Goal: Task Accomplishment & Management: Complete application form

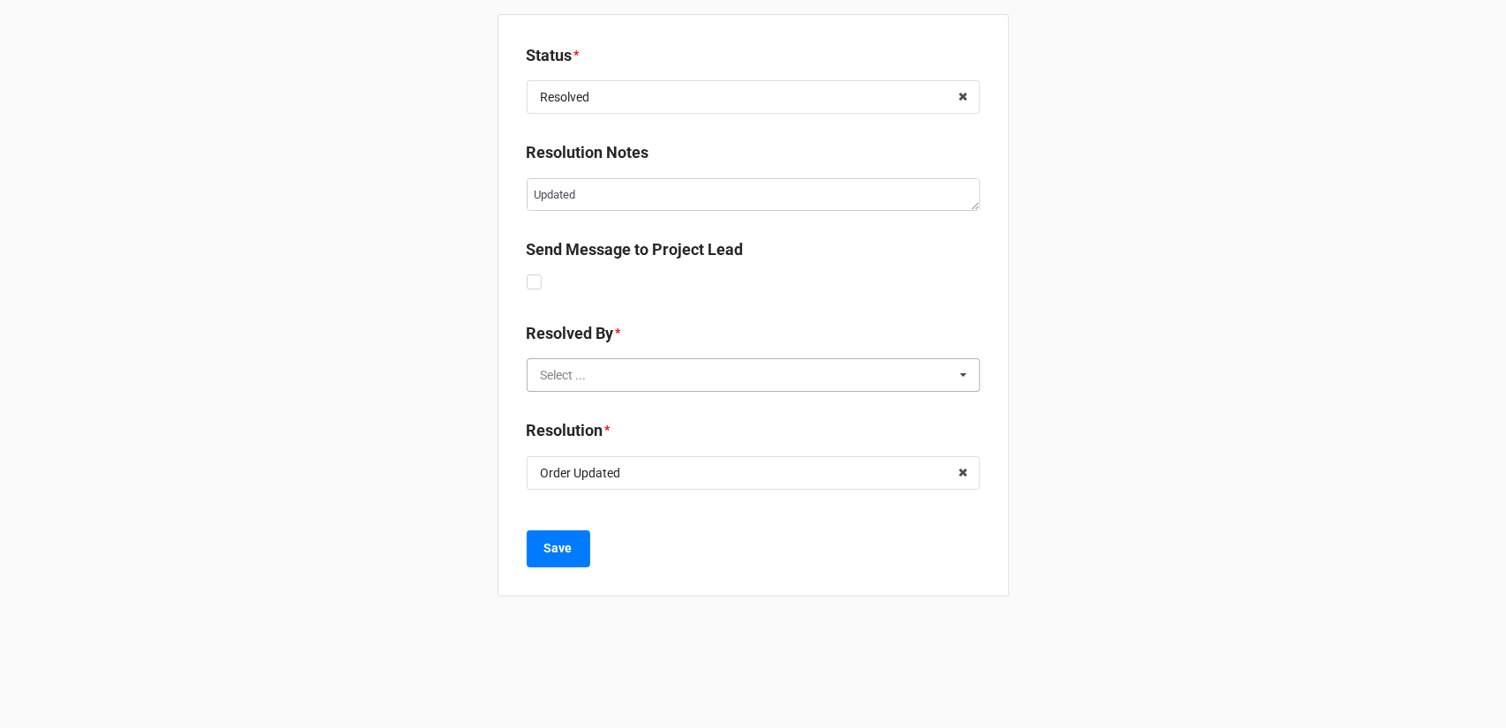
click at [651, 385] on input "text" at bounding box center [754, 375] width 452 height 32
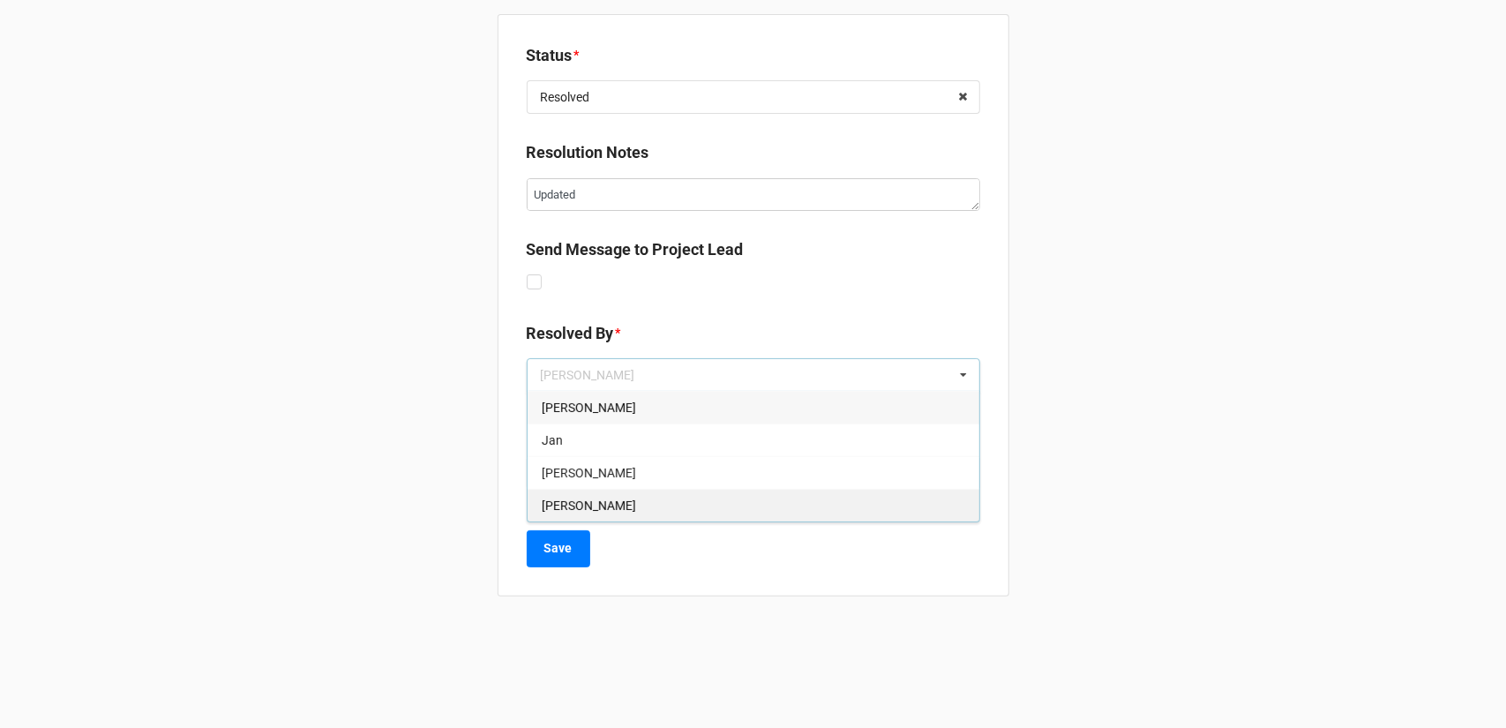
click at [610, 504] on div "[PERSON_NAME]" at bounding box center [754, 505] width 452 height 33
type textarea "x"
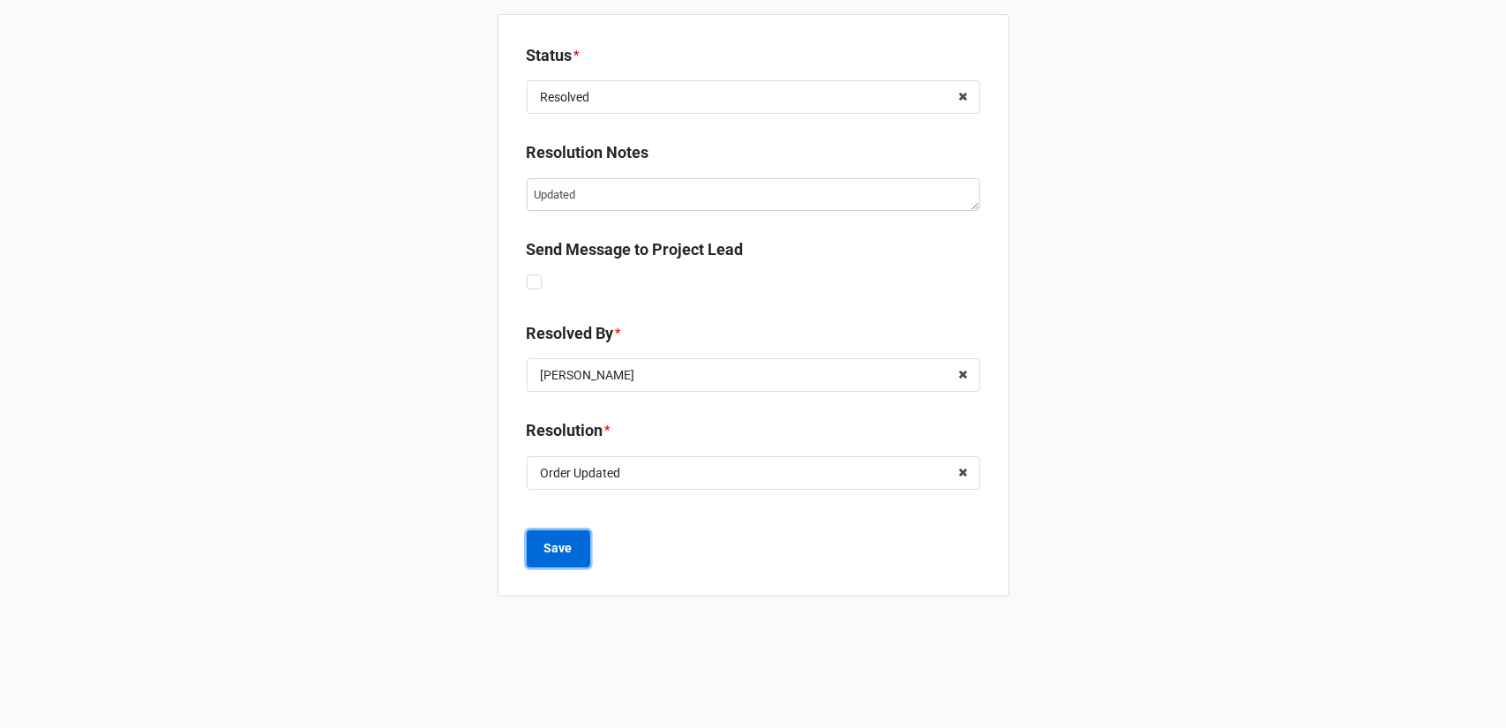
click at [573, 544] on button "Save" at bounding box center [559, 548] width 64 height 37
click at [633, 371] on input "text" at bounding box center [754, 375] width 452 height 32
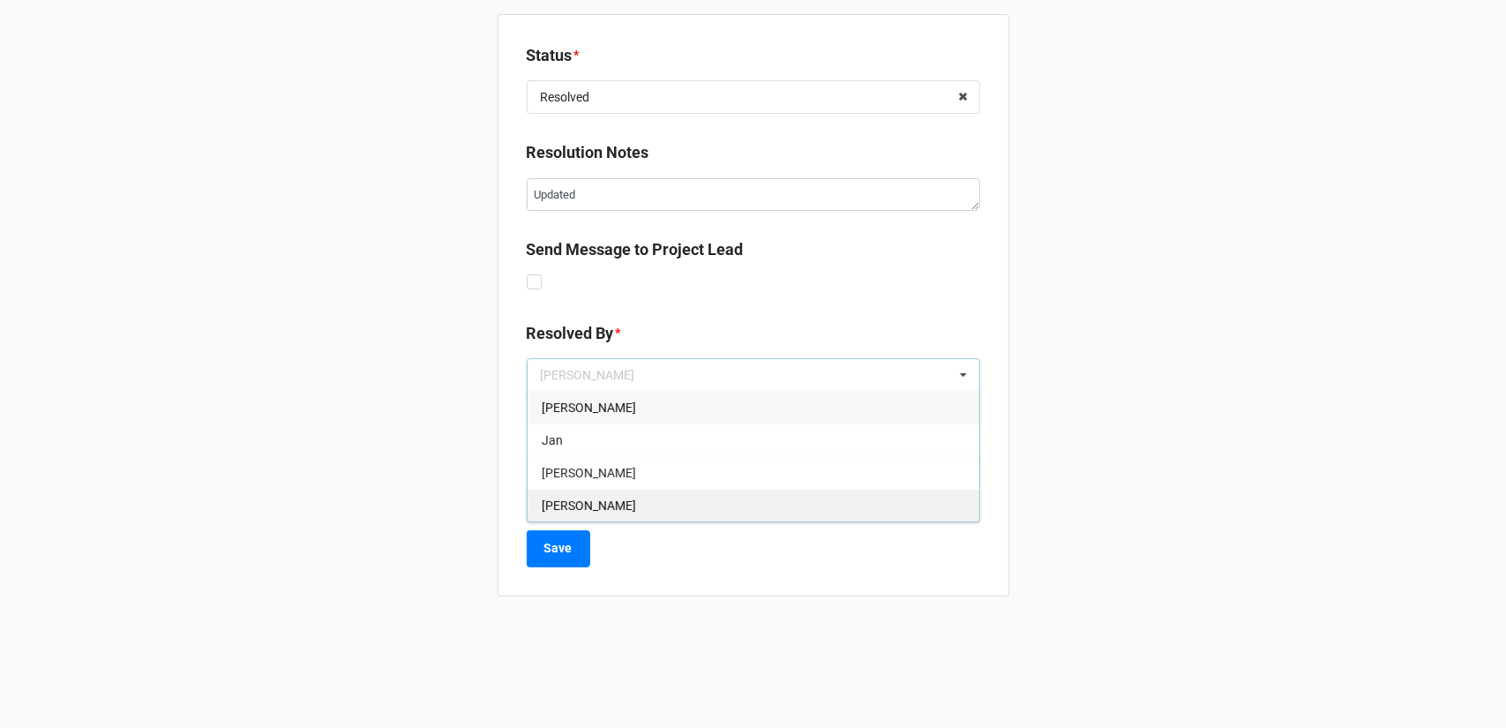
click at [607, 501] on div "[PERSON_NAME]" at bounding box center [754, 505] width 452 height 33
type textarea "x"
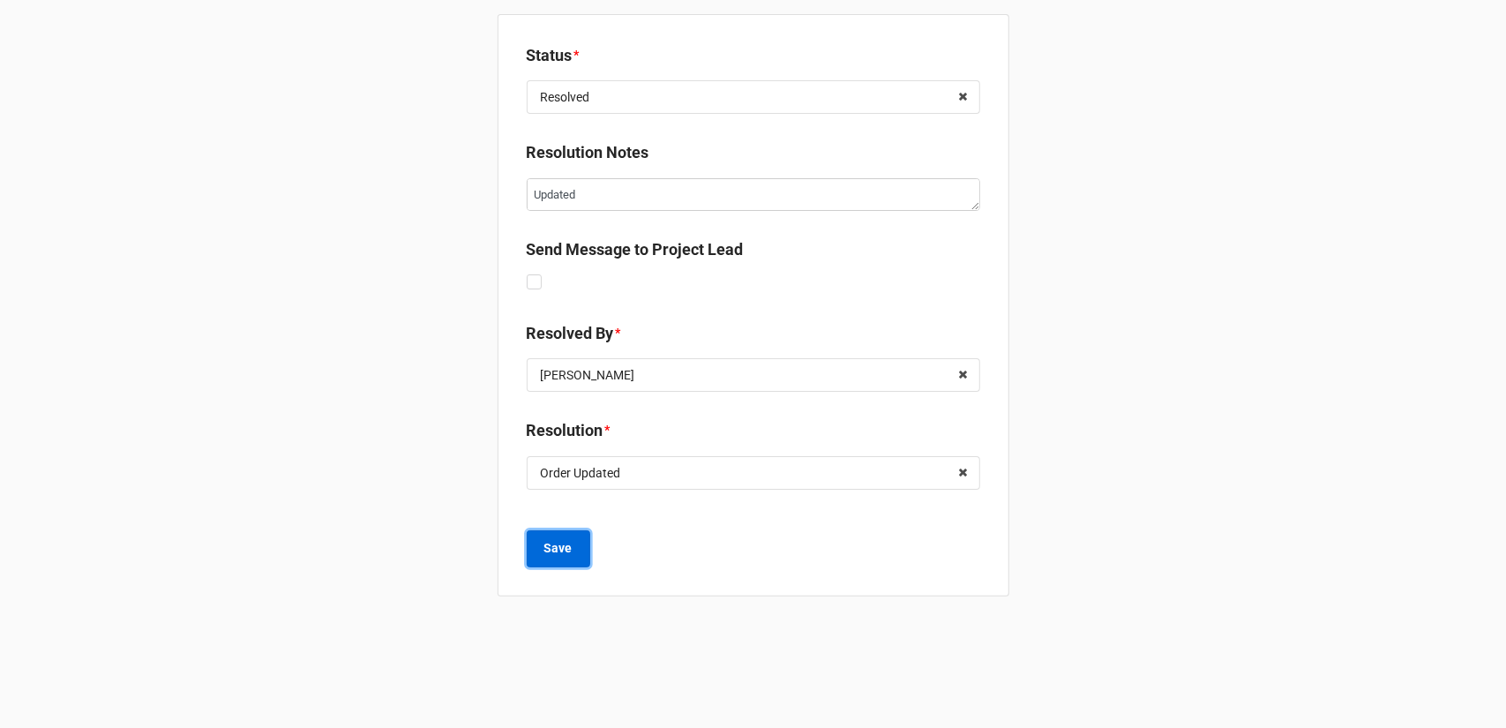
drag, startPoint x: 581, startPoint y: 560, endPoint x: 580, endPoint y: 550, distance: 10.6
click at [580, 550] on button "Save" at bounding box center [559, 548] width 64 height 37
click at [677, 373] on input "text" at bounding box center [754, 375] width 452 height 32
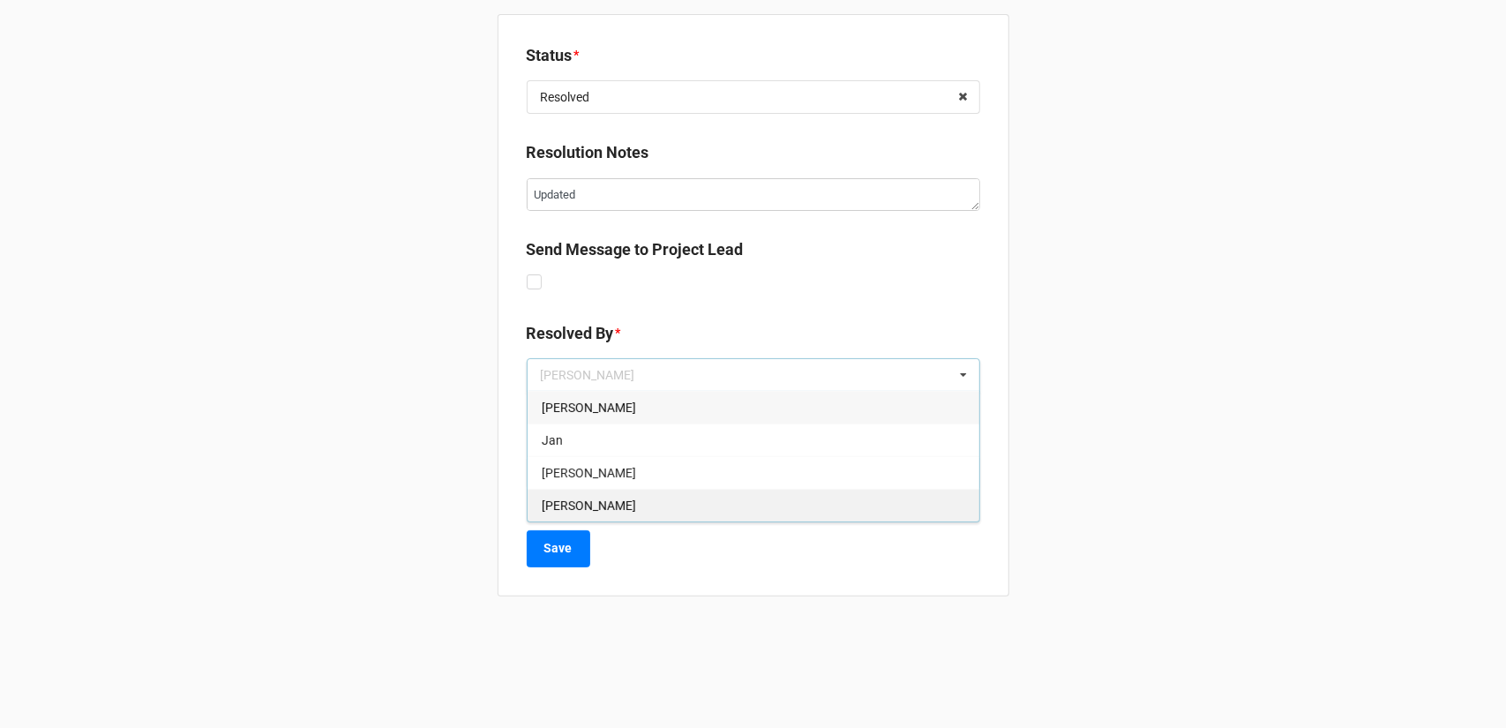
click at [632, 496] on div "[PERSON_NAME]" at bounding box center [754, 505] width 452 height 33
type textarea "x"
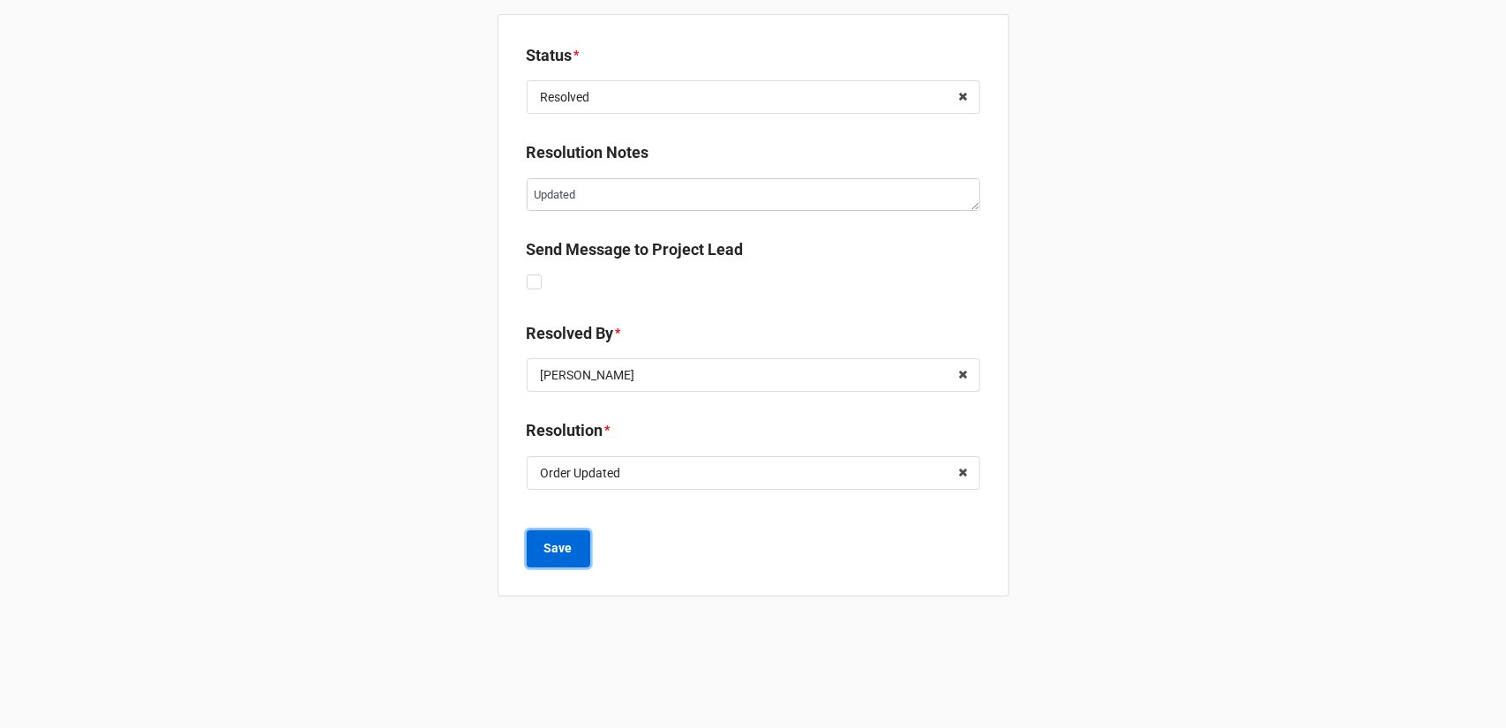
click at [535, 562] on button "Save" at bounding box center [559, 548] width 64 height 37
